Goal: Use online tool/utility: Utilize a website feature to perform a specific function

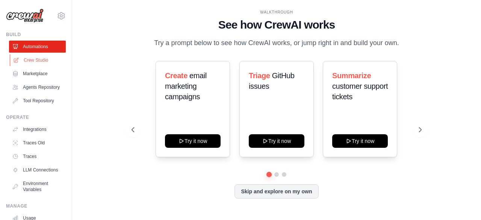
click at [39, 62] on link "Crew Studio" at bounding box center [38, 60] width 57 height 12
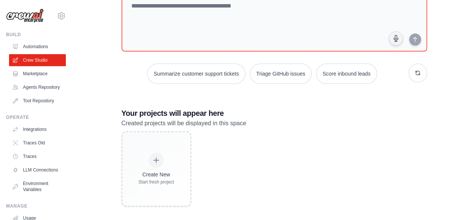
scroll to position [62, 0]
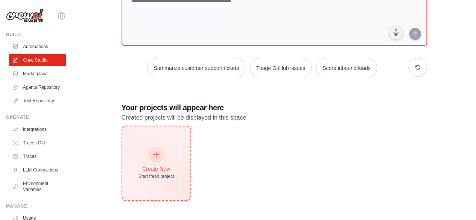
click at [169, 149] on div "Create New Start fresh project" at bounding box center [156, 163] width 36 height 32
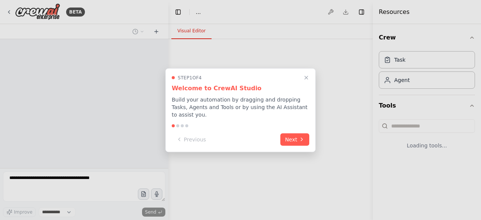
select select "****"
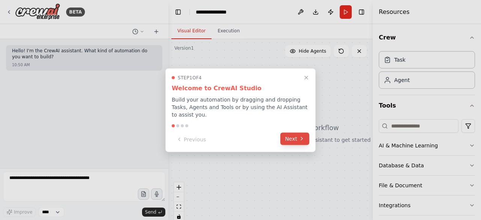
click at [299, 138] on button "Next" at bounding box center [294, 138] width 29 height 12
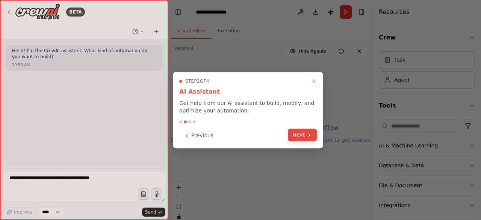
click at [307, 133] on icon at bounding box center [309, 135] width 6 height 6
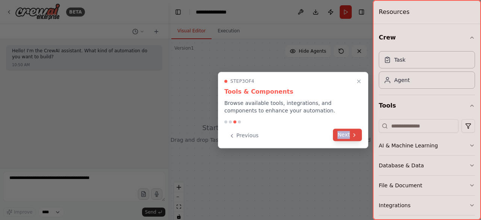
drag, startPoint x: 307, startPoint y: 133, endPoint x: 351, endPoint y: 132, distance: 44.4
click at [351, 132] on div "Previous Next" at bounding box center [293, 135] width 138 height 12
click at [358, 132] on button "Next" at bounding box center [347, 135] width 29 height 12
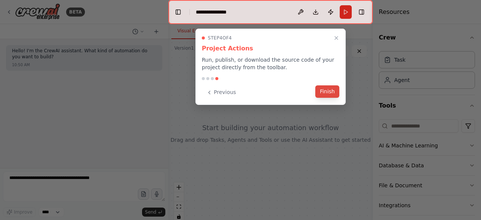
click at [332, 91] on button "Finish" at bounding box center [327, 91] width 24 height 12
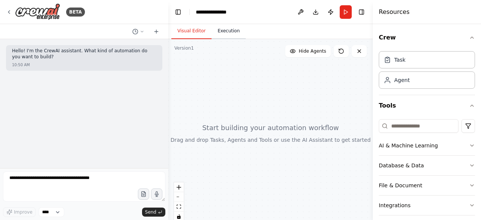
click at [224, 35] on button "Execution" at bounding box center [229, 31] width 34 height 16
click at [180, 34] on button "Visual Editor" at bounding box center [191, 31] width 40 height 16
click at [144, 30] on icon at bounding box center [142, 31] width 5 height 5
click at [61, 103] on div at bounding box center [84, 110] width 168 height 220
click at [86, 61] on div "Hello! I'm the CrewAI assistant. What kind of automation do you want to build?" at bounding box center [84, 54] width 144 height 13
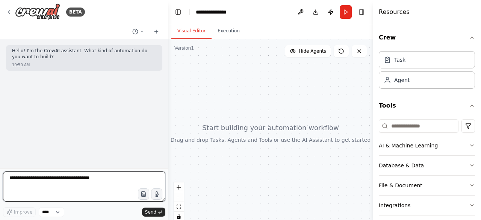
click at [79, 179] on textarea at bounding box center [84, 186] width 162 height 30
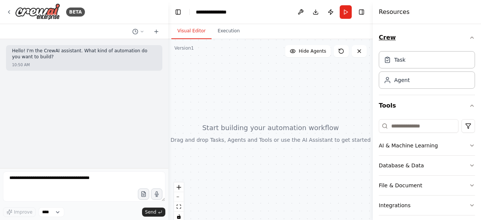
click at [469, 36] on icon "button" at bounding box center [472, 38] width 6 height 6
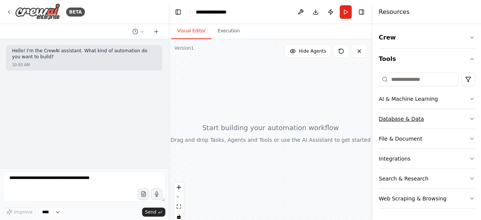
click at [434, 127] on button "Database & Data" at bounding box center [427, 119] width 96 height 20
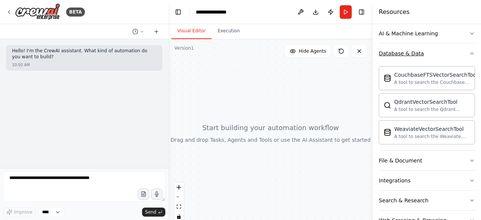
scroll to position [86, 0]
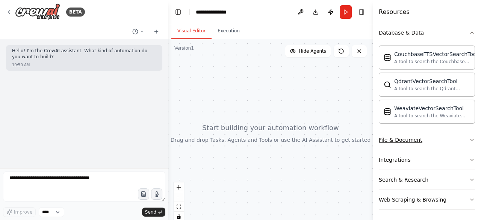
click at [436, 133] on button "File & Document" at bounding box center [427, 140] width 96 height 20
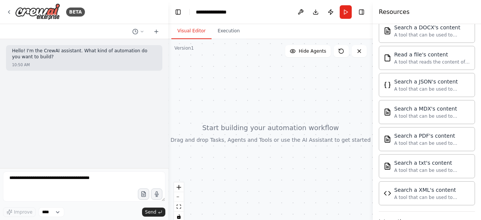
scroll to position [307, 0]
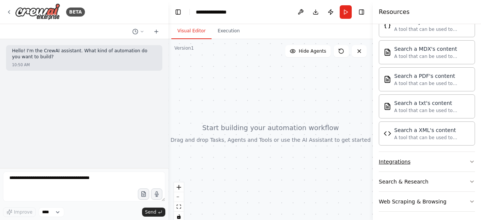
click at [403, 167] on button "Integrations" at bounding box center [427, 162] width 96 height 20
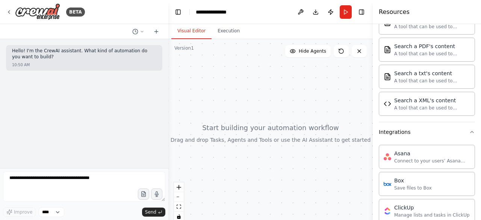
scroll to position [336, 0]
click at [467, 136] on button "Integrations" at bounding box center [427, 133] width 96 height 20
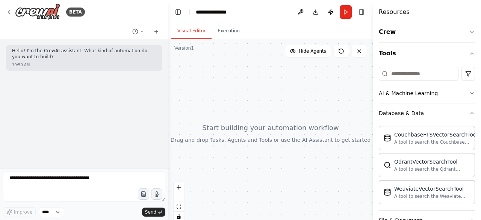
scroll to position [0, 0]
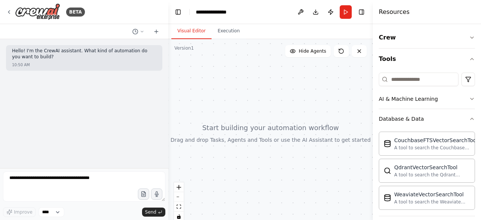
click at [470, 122] on div "Crew Tools AI & Machine Learning Database & Data CouchbaseFTSVectorSearchTool A…" at bounding box center [427, 122] width 108 height 196
click at [463, 92] on button "AI & Machine Learning" at bounding box center [427, 99] width 96 height 20
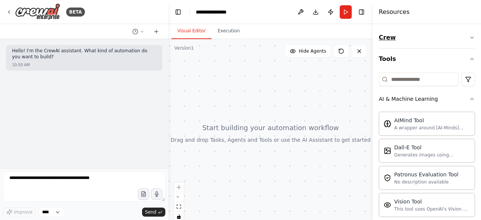
click at [448, 44] on button "Crew" at bounding box center [427, 37] width 96 height 21
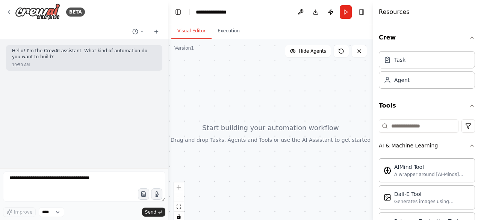
click at [433, 115] on button "Tools" at bounding box center [427, 105] width 96 height 21
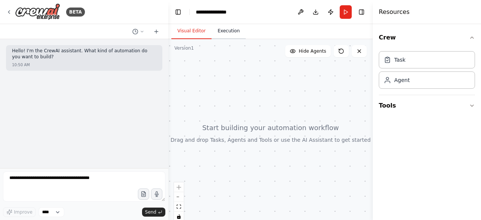
click at [218, 35] on button "Execution" at bounding box center [229, 31] width 34 height 16
click at [183, 33] on button "Visual Editor" at bounding box center [191, 31] width 40 height 16
click at [346, 17] on button "Run" at bounding box center [346, 12] width 12 height 14
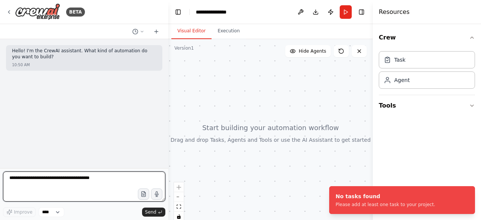
click at [68, 182] on textarea at bounding box center [84, 186] width 162 height 30
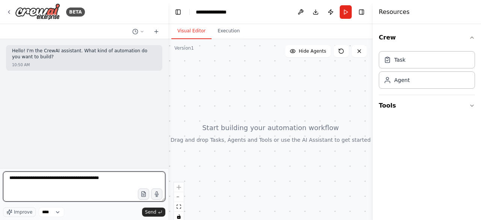
type textarea "**********"
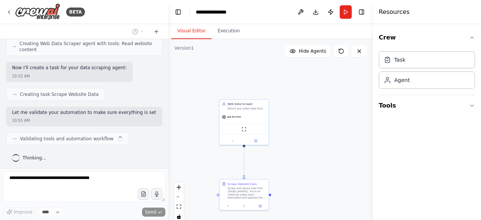
scroll to position [235, 0]
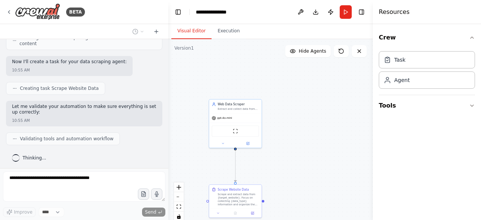
drag, startPoint x: 309, startPoint y: 131, endPoint x: 313, endPoint y: 114, distance: 17.3
click at [313, 118] on div ".deletable-edge-delete-btn { width: 20px; height: 20px; border: 0px solid #ffff…" at bounding box center [270, 133] width 205 height 188
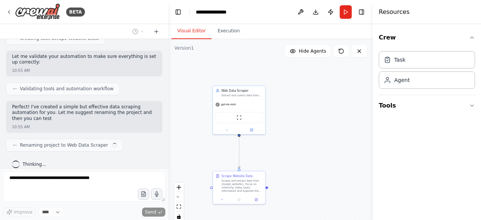
scroll to position [291, 0]
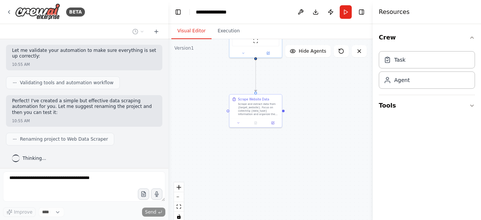
drag, startPoint x: 292, startPoint y: 152, endPoint x: 307, endPoint y: 74, distance: 79.3
click at [307, 74] on div ".deletable-edge-delete-btn { width: 20px; height: 20px; border: 0px solid #ffff…" at bounding box center [270, 133] width 205 height 188
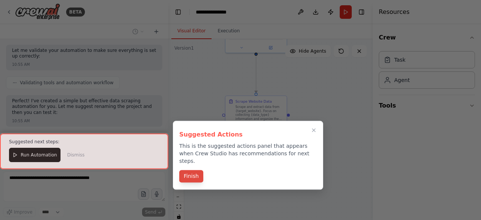
click at [190, 174] on button "Finish" at bounding box center [191, 176] width 24 height 12
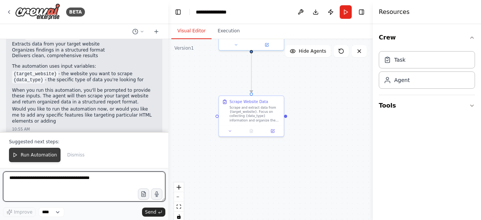
scroll to position [455, 0]
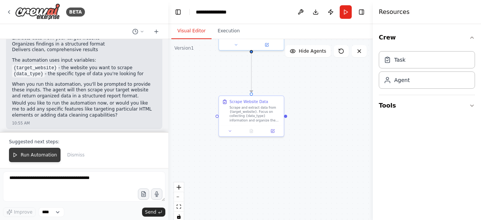
click at [28, 158] on span "Run Automation" at bounding box center [39, 155] width 36 height 6
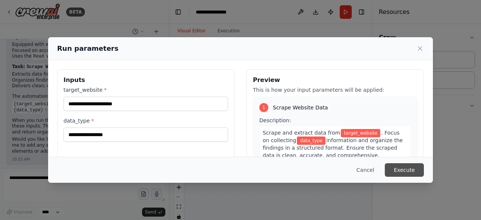
click at [417, 172] on button "Execute" at bounding box center [404, 170] width 39 height 14
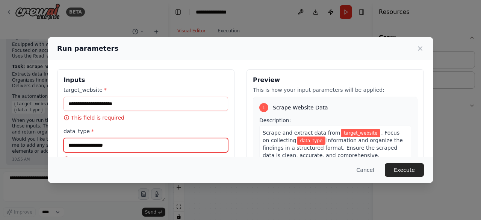
click at [138, 146] on input "data_type *" at bounding box center [146, 145] width 165 height 14
type input "*"
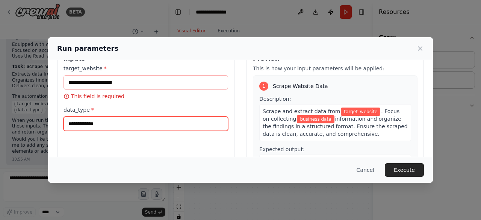
scroll to position [11, 0]
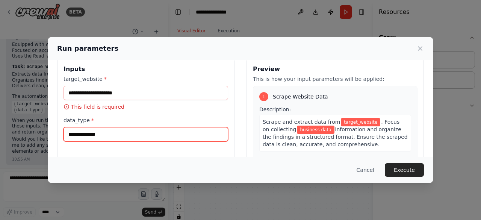
type input "**********"
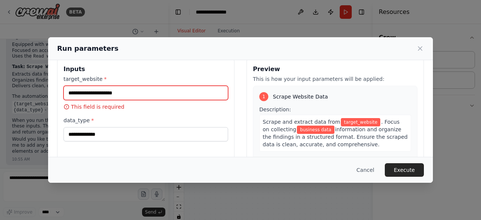
click at [177, 94] on input "target_website *" at bounding box center [146, 93] width 165 height 14
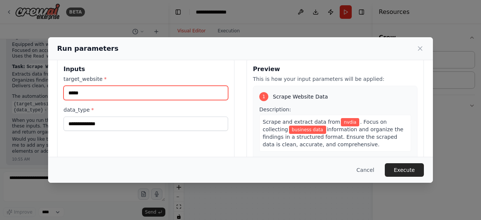
type input "*****"
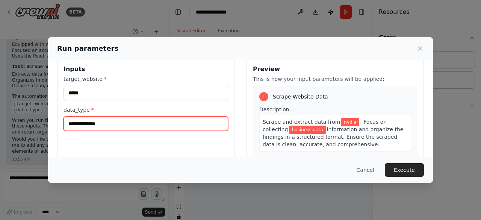
click at [149, 121] on input "**********" at bounding box center [146, 124] width 165 height 14
type input "**********"
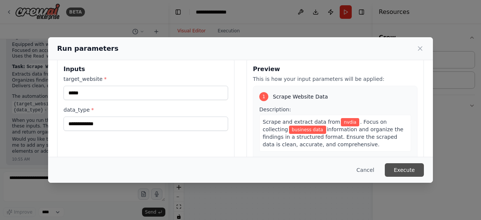
click at [406, 166] on button "Execute" at bounding box center [404, 170] width 39 height 14
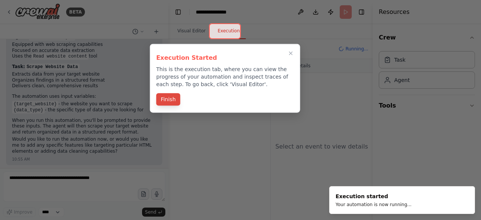
click at [161, 97] on button "Finish" at bounding box center [168, 99] width 24 height 12
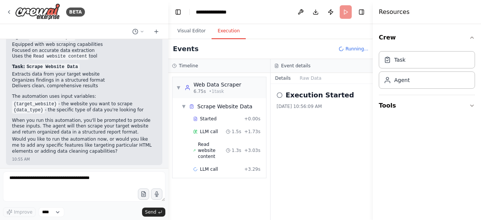
click at [322, 143] on div "Execution Started 9/22/2025, 10:56:09 AM" at bounding box center [322, 152] width 102 height 136
click at [305, 39] on div "Visual Editor Execution" at bounding box center [270, 31] width 205 height 15
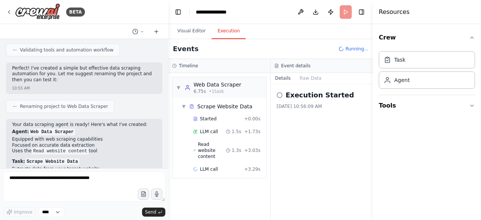
scroll to position [419, 0]
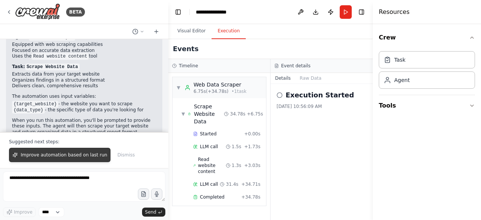
click at [70, 158] on span "Improve automation based on last run" at bounding box center [64, 155] width 86 height 6
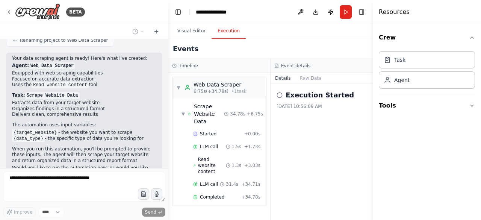
scroll to position [438, 0]
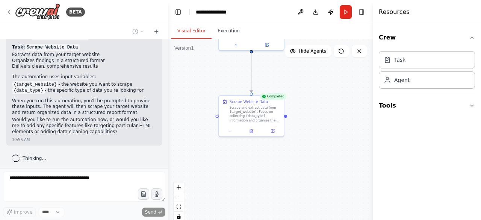
click at [179, 36] on button "Visual Editor" at bounding box center [191, 31] width 40 height 16
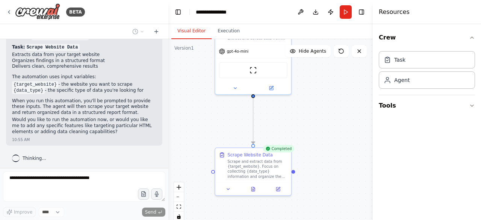
drag, startPoint x: 296, startPoint y: 82, endPoint x: 299, endPoint y: 133, distance: 51.2
click at [299, 133] on div ".deletable-edge-delete-btn { width: 20px; height: 20px; border: 0px solid #ffff…" at bounding box center [270, 133] width 205 height 188
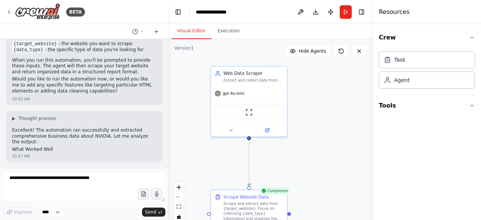
drag, startPoint x: 280, startPoint y: 96, endPoint x: 276, endPoint y: 138, distance: 42.3
click at [276, 138] on div ".deletable-edge-delete-btn { width: 20px; height: 20px; border: 0px solid #ffff…" at bounding box center [270, 133] width 205 height 188
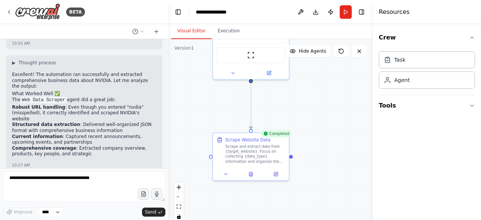
drag, startPoint x: 196, startPoint y: 137, endPoint x: 197, endPoint y: 78, distance: 59.0
click at [197, 78] on div ".deletable-edge-delete-btn { width: 20px; height: 20px; border: 0px solid #ffff…" at bounding box center [270, 133] width 205 height 188
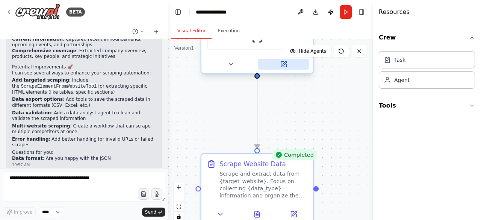
click at [279, 62] on button at bounding box center [283, 64] width 51 height 11
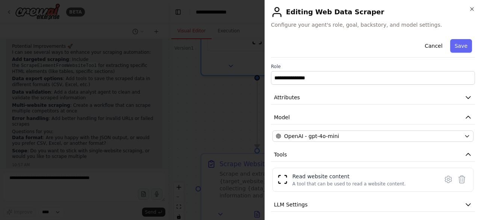
scroll to position [42, 0]
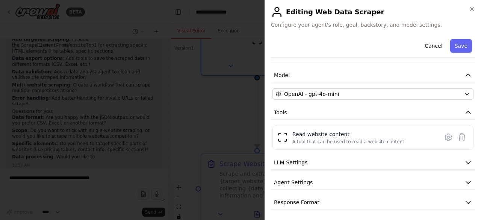
click at [385, 100] on div "**********" at bounding box center [373, 101] width 204 height 215
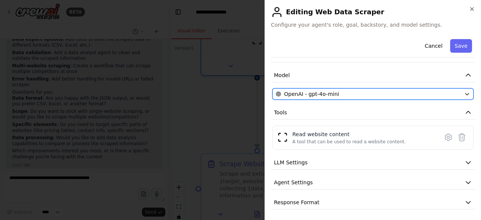
click at [393, 92] on div "OpenAI - gpt-4o-mini" at bounding box center [368, 94] width 185 height 8
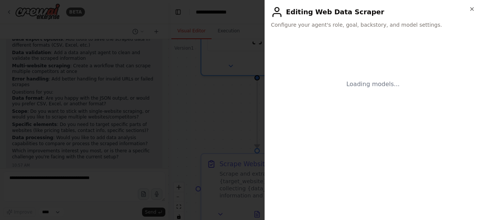
scroll to position [0, 0]
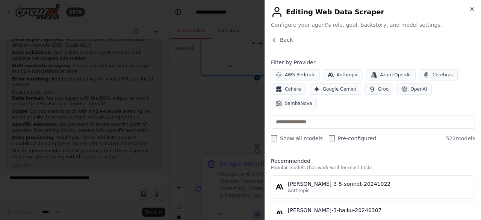
click at [249, 74] on div at bounding box center [240, 110] width 481 height 220
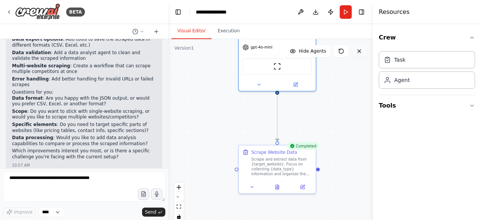
click at [362, 51] on button at bounding box center [359, 51] width 15 height 12
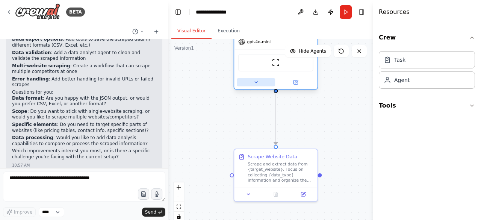
click at [255, 84] on icon at bounding box center [255, 82] width 5 height 5
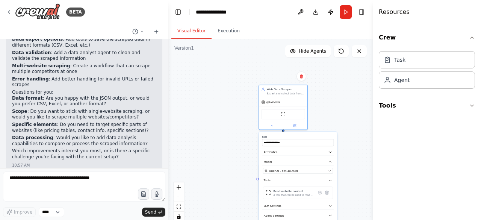
click at [220, 169] on div "**********" at bounding box center [270, 133] width 205 height 188
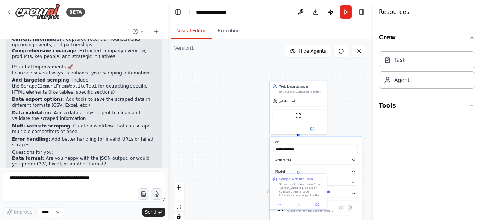
scroll to position [692, 0]
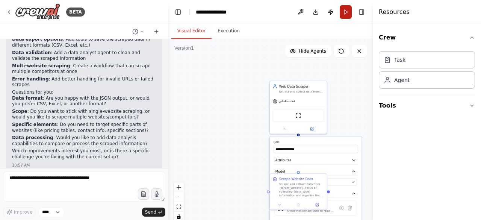
click at [347, 16] on button "Run" at bounding box center [346, 12] width 12 height 14
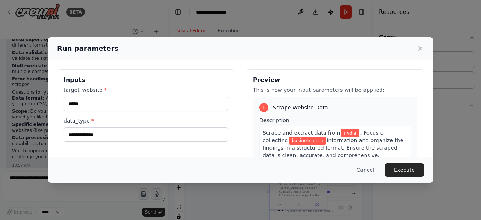
scroll to position [69, 0]
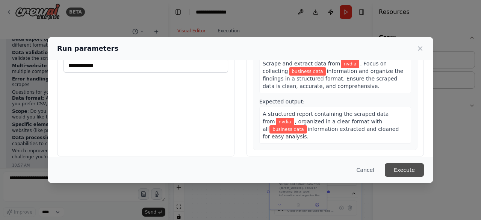
click at [405, 168] on button "Execute" at bounding box center [404, 170] width 39 height 14
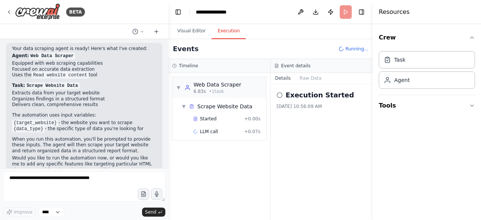
scroll to position [400, 0]
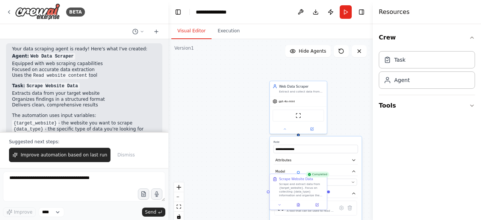
click at [189, 36] on button "Visual Editor" at bounding box center [191, 31] width 40 height 16
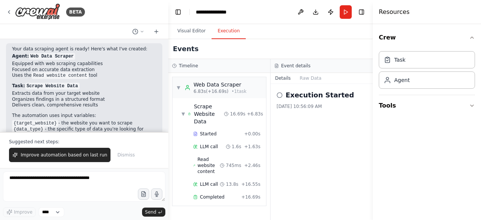
click at [236, 39] on button "Execution" at bounding box center [229, 31] width 34 height 16
click at [218, 194] on span "Completed" at bounding box center [212, 197] width 24 height 6
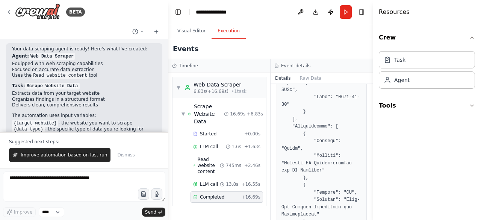
scroll to position [710, 0]
click at [216, 181] on span "LLM call" at bounding box center [209, 184] width 18 height 6
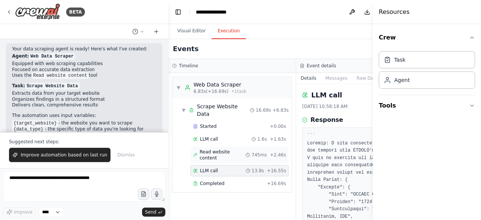
click at [215, 152] on span "Read website content" at bounding box center [223, 155] width 46 height 12
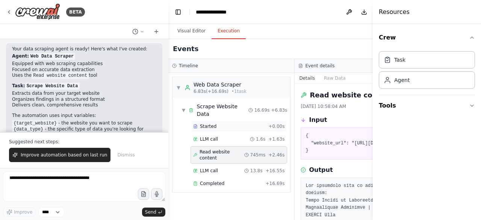
click at [212, 128] on span "Started" at bounding box center [208, 126] width 17 height 6
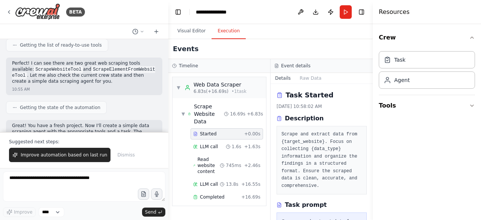
scroll to position [0, 0]
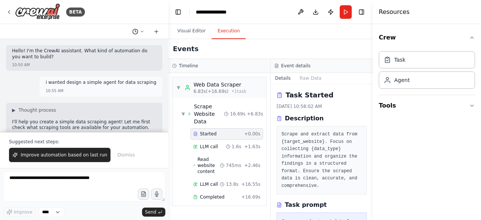
click at [139, 30] on button at bounding box center [138, 31] width 18 height 9
click at [83, 21] on div at bounding box center [84, 110] width 168 height 220
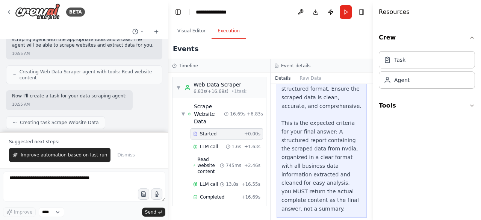
scroll to position [229, 0]
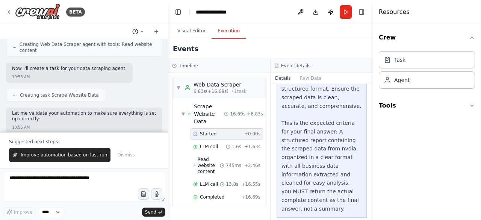
click at [141, 36] on button at bounding box center [138, 31] width 18 height 9
click at [158, 110] on div at bounding box center [84, 110] width 168 height 220
click at [167, 108] on div at bounding box center [166, 110] width 3 height 220
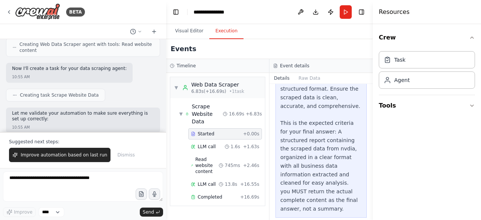
drag, startPoint x: 167, startPoint y: 108, endPoint x: 166, endPoint y: 112, distance: 4.2
click at [166, 112] on div at bounding box center [164, 110] width 3 height 220
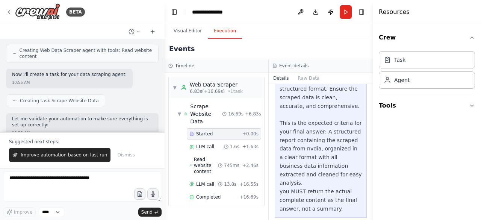
drag, startPoint x: 163, startPoint y: 75, endPoint x: 165, endPoint y: 92, distance: 17.8
click at [165, 92] on div "BETA Hello! I'm the CrewAI assistant. What kind of automation do you want to bu…" at bounding box center [240, 110] width 481 height 220
drag, startPoint x: 164, startPoint y: 70, endPoint x: 189, endPoint y: 64, distance: 25.6
click at [189, 64] on div "BETA Hello! I'm the CrewAI assistant. What kind of automation do you want to bu…" at bounding box center [240, 110] width 481 height 220
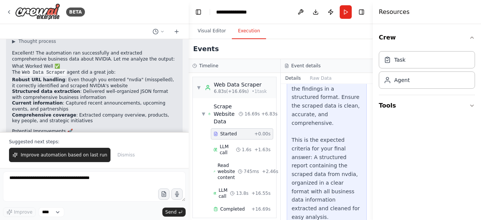
scroll to position [687, 0]
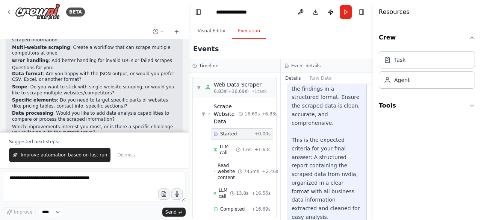
click at [289, 31] on div "Visual Editor Execution" at bounding box center [281, 31] width 184 height 15
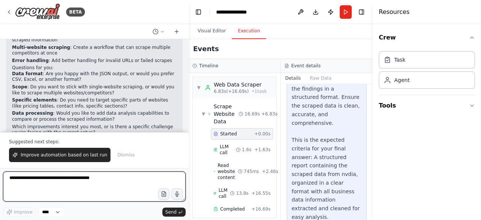
click at [68, 176] on textarea at bounding box center [94, 186] width 183 height 30
type textarea "**********"
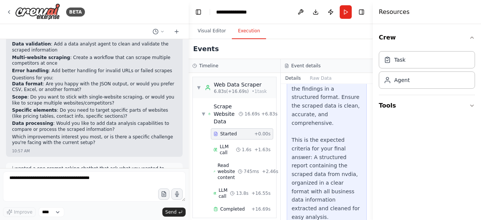
scroll to position [696, 0]
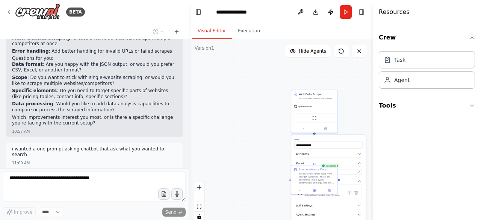
click at [211, 27] on button "Visual Editor" at bounding box center [212, 31] width 40 height 16
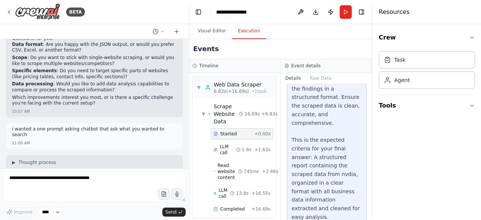
click at [247, 33] on button "Execution" at bounding box center [249, 31] width 34 height 16
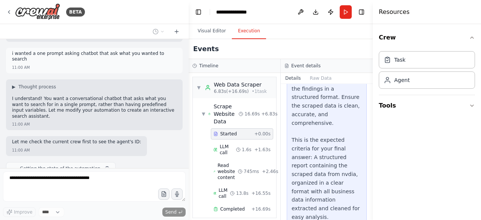
scroll to position [792, 0]
click at [213, 34] on button "Visual Editor" at bounding box center [212, 31] width 40 height 16
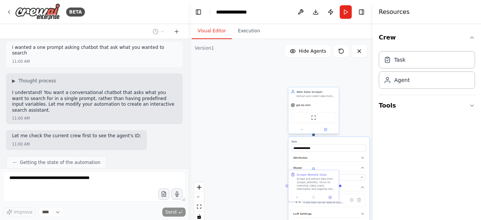
scroll to position [836, 0]
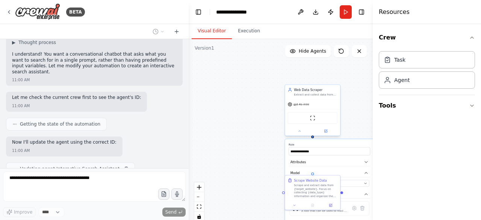
type input "**********"
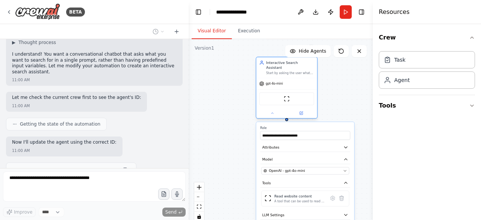
drag, startPoint x: 316, startPoint y: 88, endPoint x: 287, endPoint y: 61, distance: 39.9
click at [287, 61] on div "Interactive Search Assistant" at bounding box center [290, 65] width 48 height 10
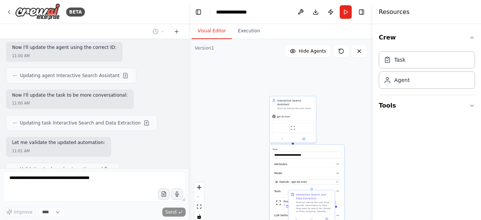
scroll to position [949, 0]
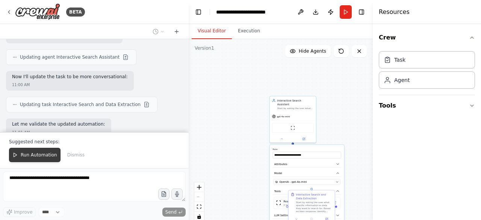
click at [36, 153] on span "Run Automation" at bounding box center [39, 155] width 36 height 6
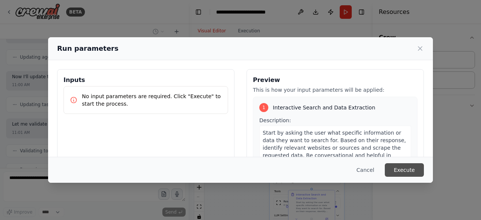
click at [409, 172] on button "Execute" at bounding box center [404, 170] width 39 height 14
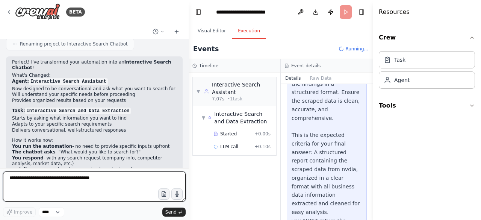
scroll to position [209, 0]
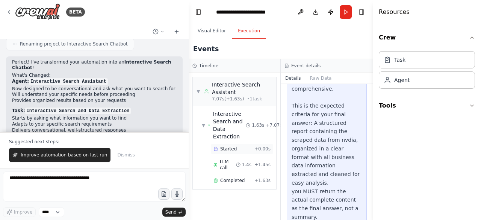
click at [235, 150] on div "Started" at bounding box center [233, 149] width 38 height 6
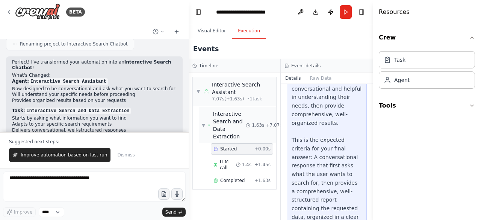
click at [236, 123] on div "Interactive Search and Data Extraction" at bounding box center [229, 125] width 33 height 30
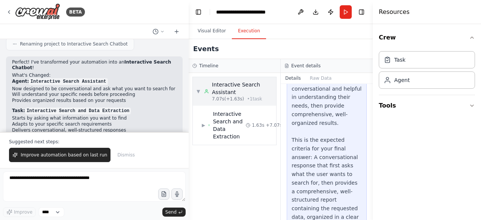
click at [224, 92] on div "Interactive Search Assistant" at bounding box center [242, 88] width 61 height 15
click at [207, 90] on circle at bounding box center [207, 90] width 2 height 2
click at [214, 124] on div "Interactive Search and Data Extraction" at bounding box center [229, 125] width 33 height 30
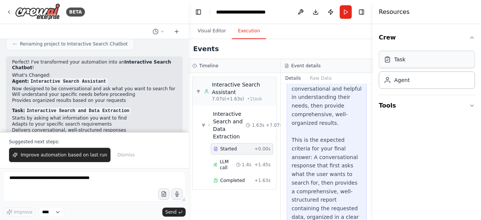
click at [421, 65] on div "Task" at bounding box center [427, 59] width 96 height 17
click at [417, 81] on div "Agent" at bounding box center [427, 79] width 96 height 17
click at [415, 103] on button "Tools" at bounding box center [427, 105] width 96 height 21
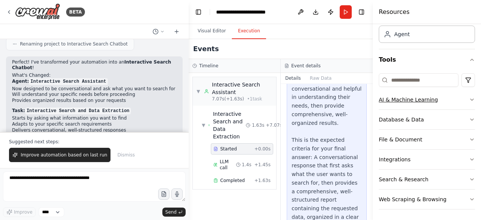
scroll to position [0, 0]
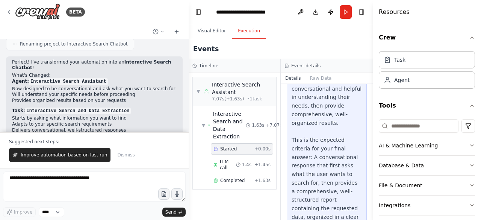
click at [354, 32] on div "Visual Editor Execution" at bounding box center [281, 31] width 184 height 15
click at [302, 48] on div "Events" at bounding box center [281, 49] width 184 height 20
click at [311, 50] on div "Events" at bounding box center [281, 49] width 184 height 20
drag, startPoint x: 311, startPoint y: 50, endPoint x: 319, endPoint y: 18, distance: 32.1
click at [319, 18] on main "**********" at bounding box center [281, 110] width 184 height 220
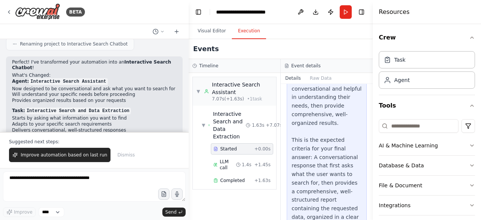
click at [135, 12] on div "BETA" at bounding box center [94, 12] width 189 height 24
click at [469, 33] on div "Crew Task Agent Tools AI & Machine Learning Database & Data File & Document Int…" at bounding box center [427, 122] width 108 height 196
click at [469, 35] on icon "button" at bounding box center [472, 38] width 6 height 6
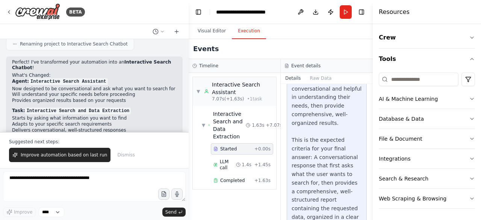
click at [346, 33] on div "Visual Editor Execution" at bounding box center [281, 31] width 184 height 15
drag, startPoint x: 346, startPoint y: 33, endPoint x: 365, endPoint y: 11, distance: 29.3
click at [365, 11] on main "**********" at bounding box center [281, 110] width 184 height 220
click at [365, 11] on button "Toggle Right Sidebar" at bounding box center [361, 12] width 11 height 11
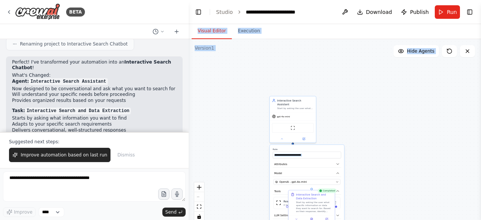
click at [214, 27] on button "Visual Editor" at bounding box center [212, 31] width 40 height 16
click at [238, 14] on icon "breadcrumb" at bounding box center [239, 11] width 5 height 5
click at [312, 13] on icon "breadcrumb" at bounding box center [314, 11] width 5 height 5
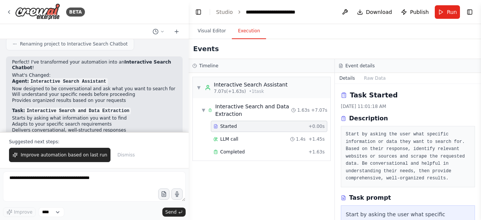
click at [246, 34] on button "Execution" at bounding box center [249, 31] width 34 height 16
click at [377, 29] on div "Visual Editor Execution" at bounding box center [335, 31] width 293 height 15
